Goal: Information Seeking & Learning: Find specific fact

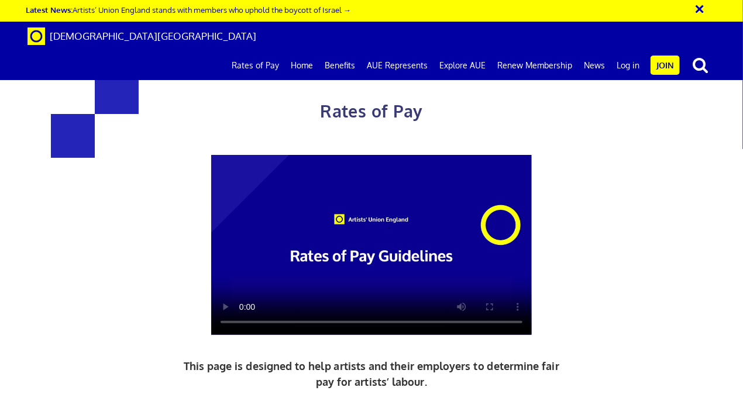
scroll to position [526, 0]
drag, startPoint x: 170, startPoint y: 225, endPoint x: 205, endPoint y: 224, distance: 34.5
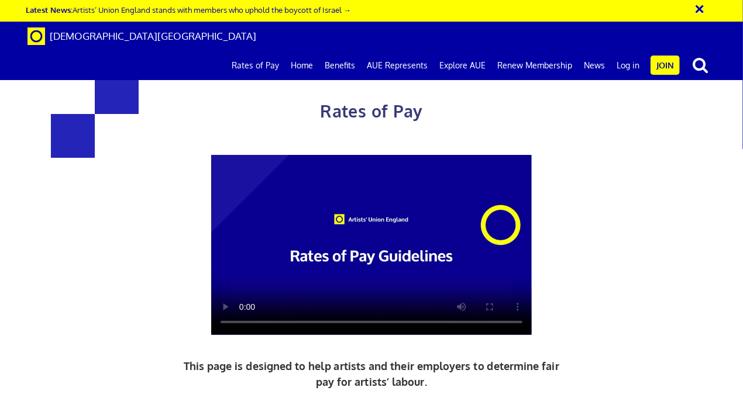
drag, startPoint x: 175, startPoint y: 228, endPoint x: 296, endPoint y: 300, distance: 140.8
copy div "£352.01 a day ½ £193.61 per ½ day £44.00 an hour 5+ years experience"
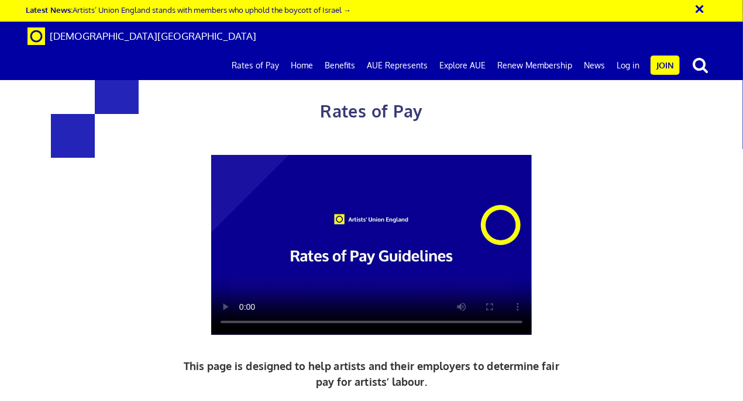
scroll to position [0, 0]
